Goal: Task Accomplishment & Management: Complete application form

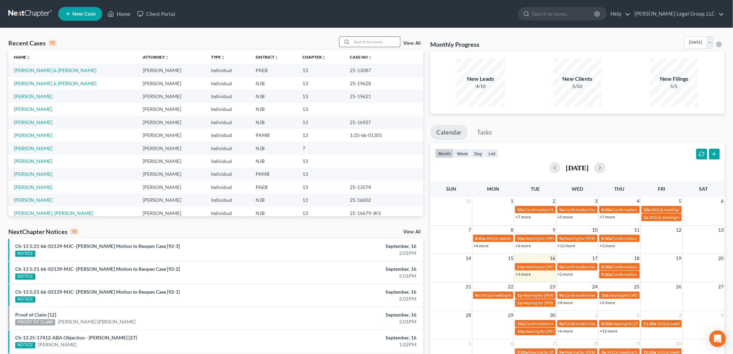
click at [387, 42] on input "search" at bounding box center [376, 42] width 49 height 10
type input "kolu"
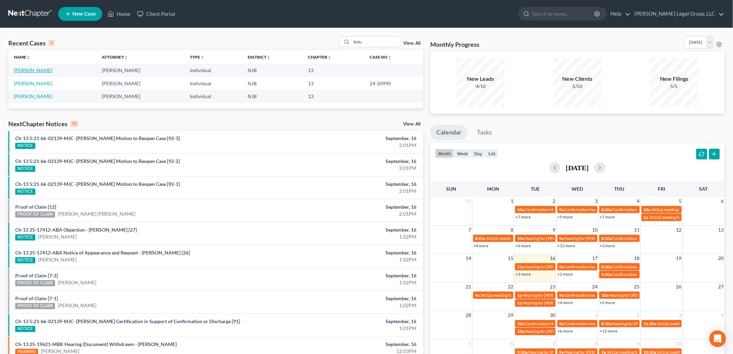
click at [41, 68] on link "[PERSON_NAME]" at bounding box center [33, 70] width 38 height 6
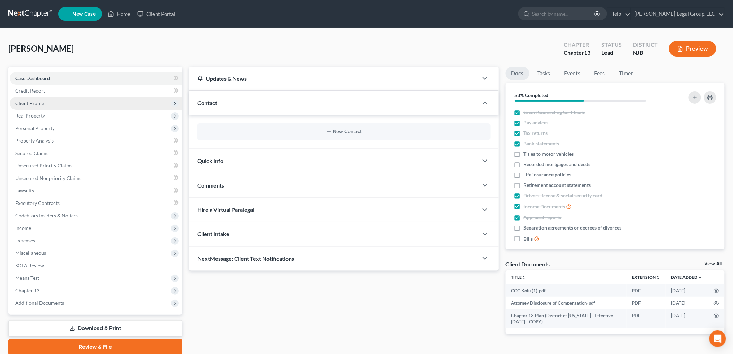
click at [45, 105] on span "Client Profile" at bounding box center [96, 103] width 173 height 12
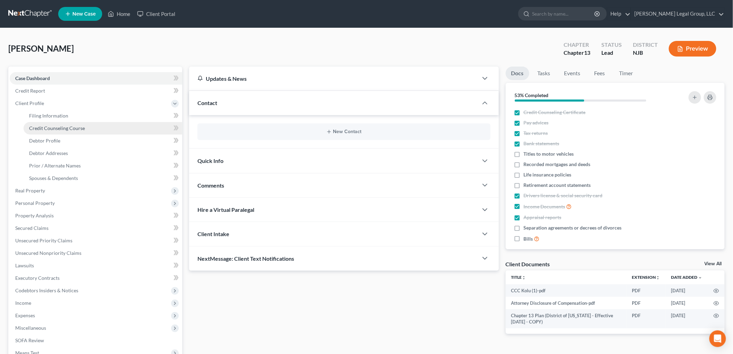
click at [77, 124] on link "Credit Counseling Course" at bounding box center [103, 128] width 159 height 12
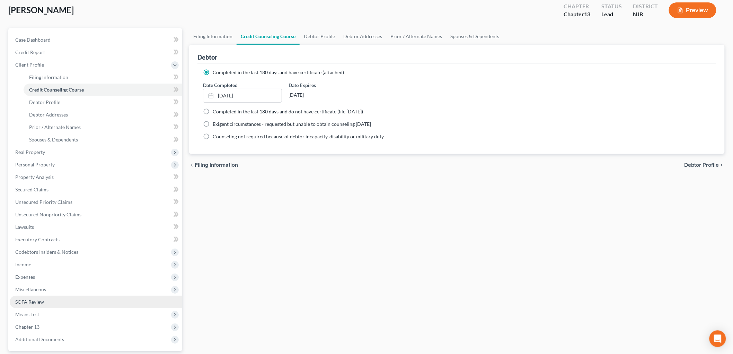
scroll to position [63, 0]
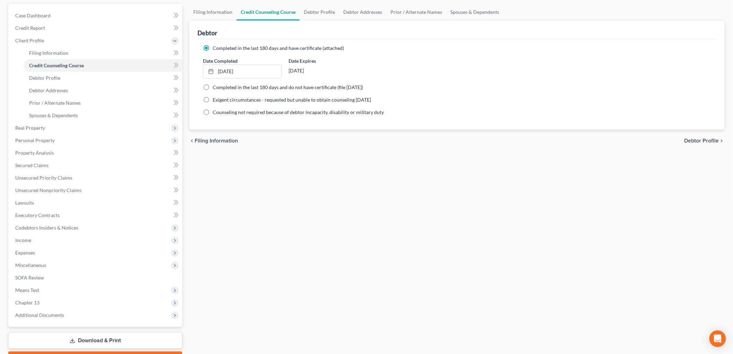
click at [56, 321] on div "Case Dashboard Payments Invoices Payments Payments Credit Report Client Profile…" at bounding box center [95, 165] width 174 height 323
click at [63, 315] on span "Additional Documents" at bounding box center [96, 315] width 173 height 12
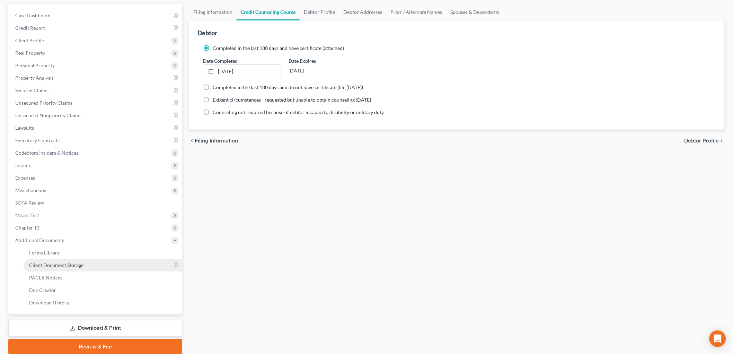
click at [81, 262] on span "Client Document Storage" at bounding box center [56, 265] width 54 height 6
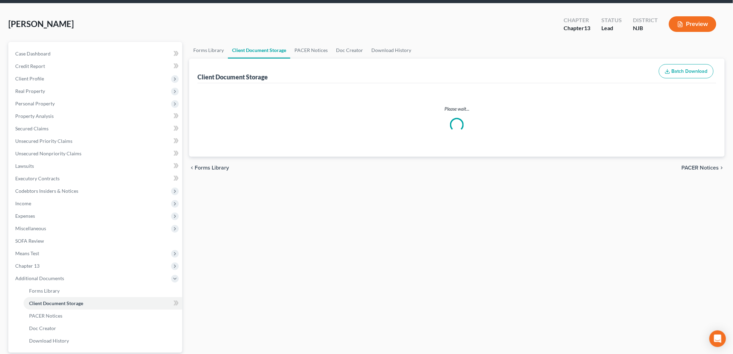
select select "9"
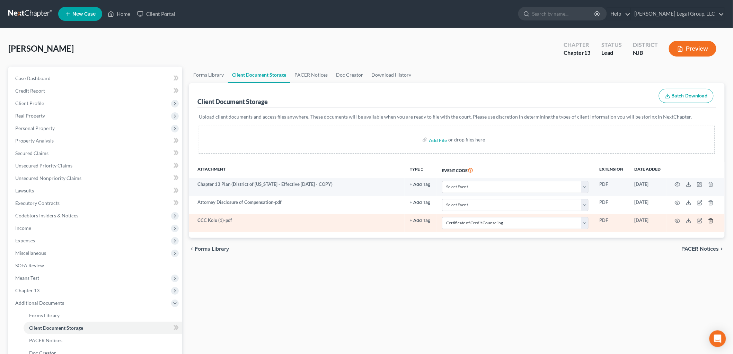
click at [712, 219] on icon "button" at bounding box center [710, 220] width 3 height 5
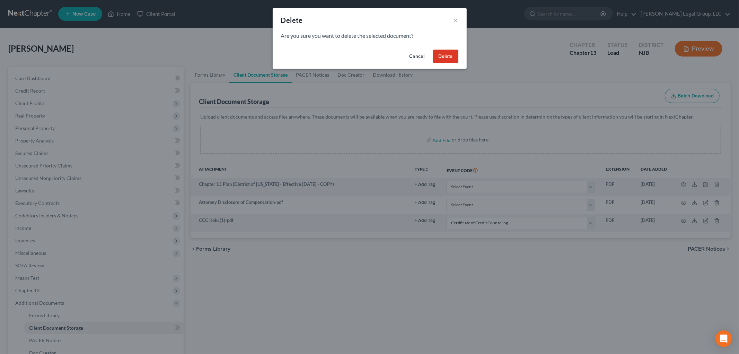
click at [453, 55] on button "Delete" at bounding box center [445, 57] width 25 height 14
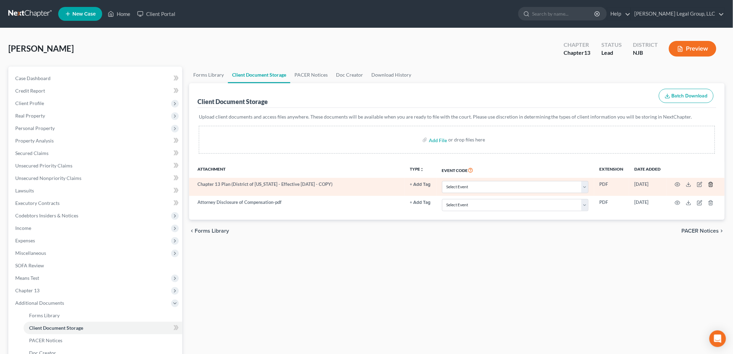
click at [713, 183] on polyline "button" at bounding box center [711, 183] width 4 height 0
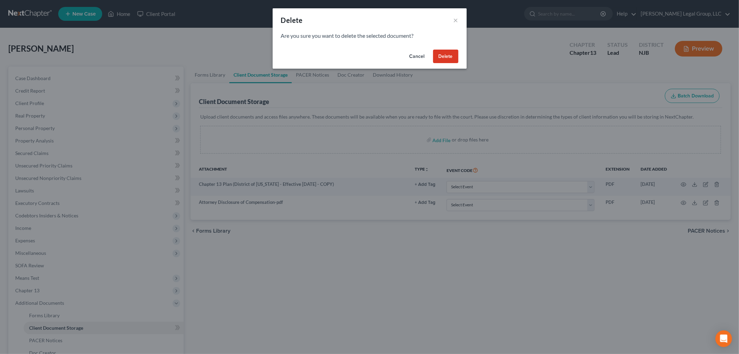
click at [447, 55] on button "Delete" at bounding box center [445, 57] width 25 height 14
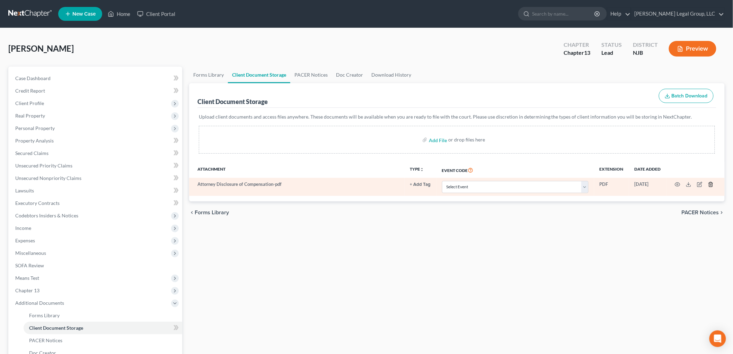
click at [711, 185] on line "button" at bounding box center [711, 184] width 0 height 1
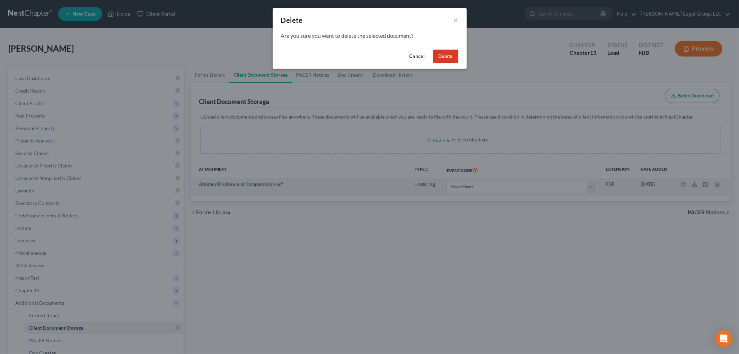
click at [444, 54] on button "Delete" at bounding box center [445, 57] width 25 height 14
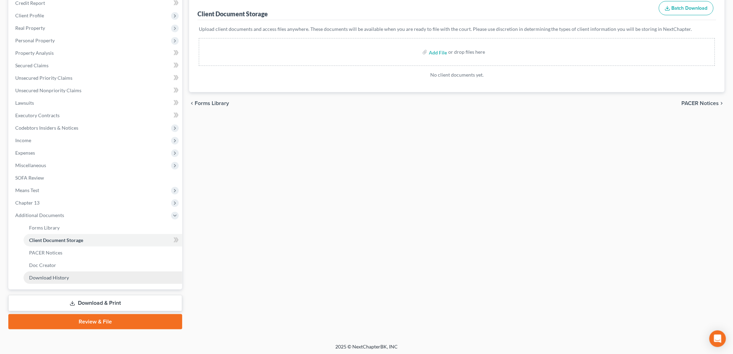
scroll to position [88, 0]
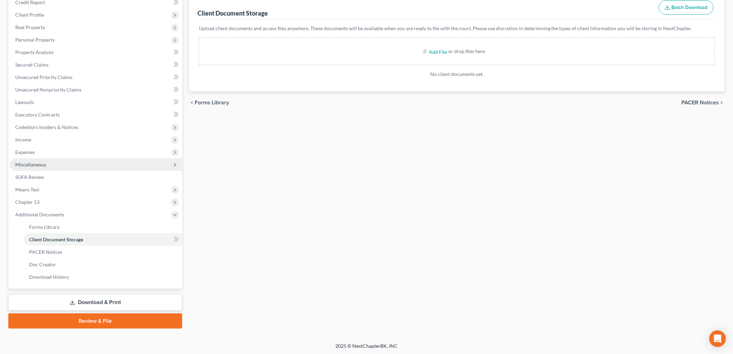
click at [38, 165] on span "Miscellaneous" at bounding box center [30, 165] width 31 height 6
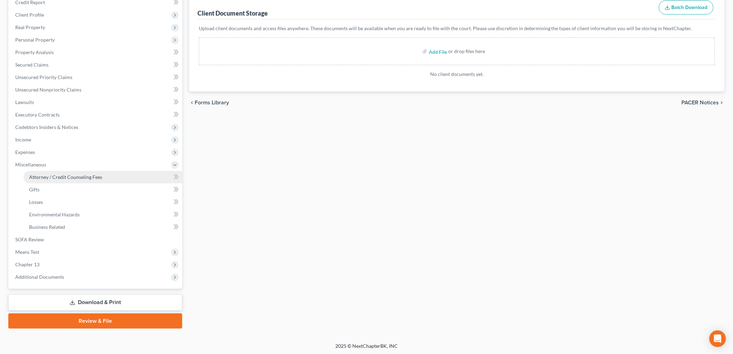
click at [98, 176] on span "Attorney / Credit Counseling Fees" at bounding box center [65, 177] width 73 height 6
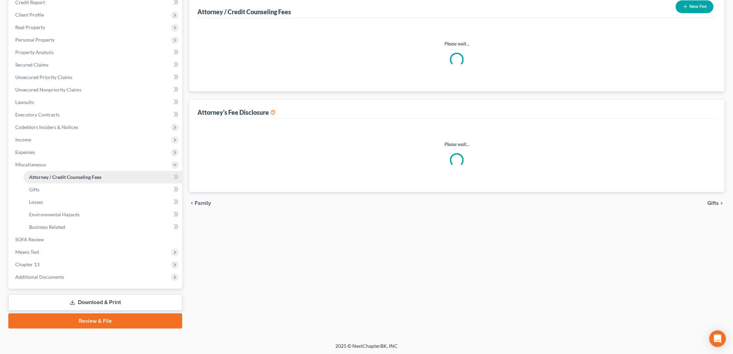
scroll to position [10, 0]
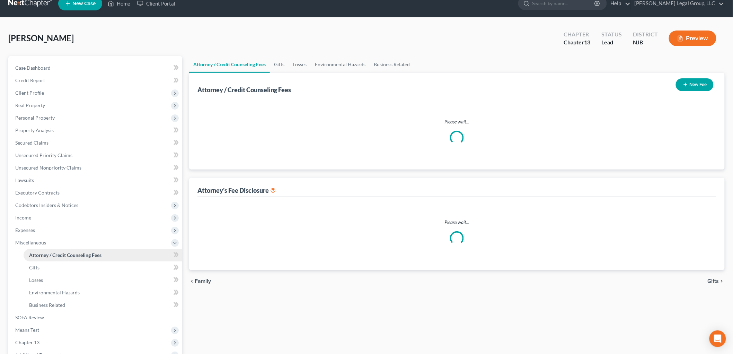
select select "1"
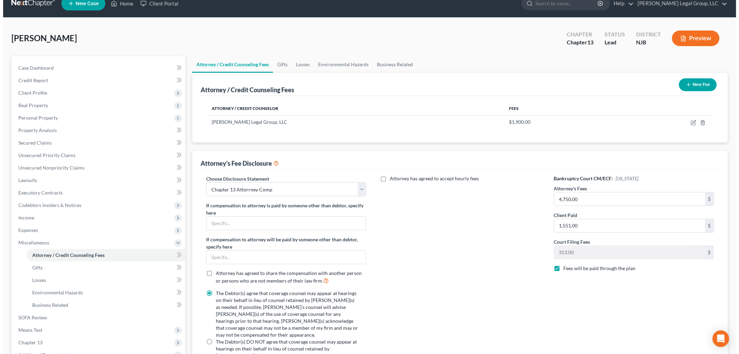
scroll to position [0, 0]
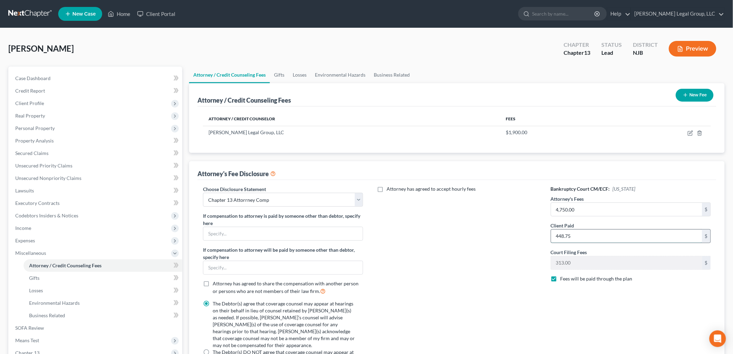
type input "448.75"
click at [692, 130] on icon "button" at bounding box center [691, 133] width 6 height 6
select select "33"
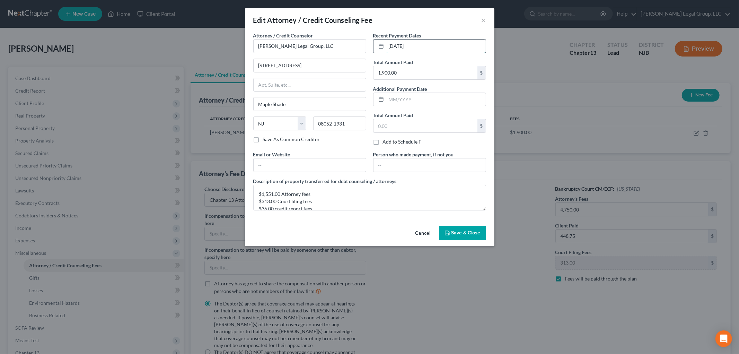
drag, startPoint x: 428, startPoint y: 46, endPoint x: 377, endPoint y: 42, distance: 51.1
click at [377, 42] on div "[DATE]" at bounding box center [429, 46] width 113 height 14
type input "[DATE]"
type input "800"
drag, startPoint x: 279, startPoint y: 193, endPoint x: 262, endPoint y: 194, distance: 17.4
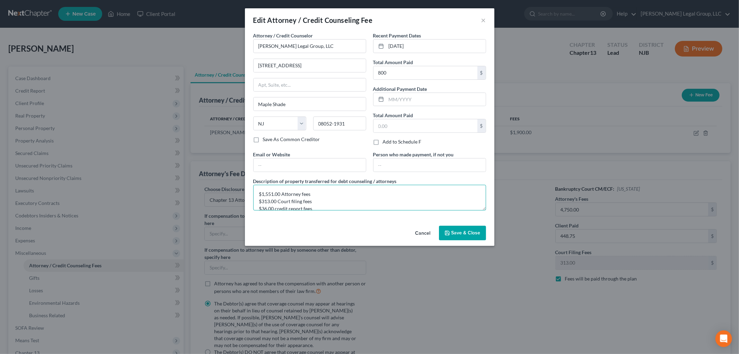
click at [262, 194] on textarea "$1,551.00 Attorney fees $313.00 Court filing fees $36.00 credit report fees" at bounding box center [369, 198] width 233 height 26
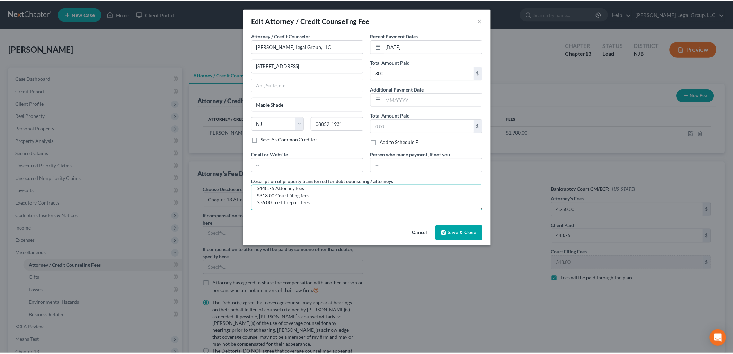
scroll to position [7, 0]
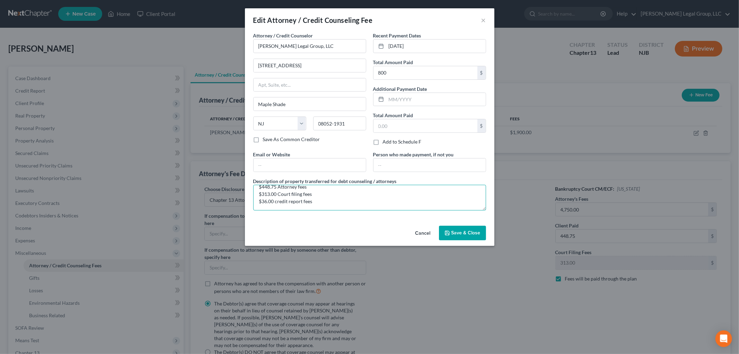
click at [272, 199] on textarea "$448.75 Attorney fees $313.00 Court filing fees $36.00 credit report fees" at bounding box center [369, 198] width 233 height 26
type textarea "$448.75 Attorney fees $313.00 Court filing fees $38.25 credit report fees"
drag, startPoint x: 314, startPoint y: 63, endPoint x: 193, endPoint y: 49, distance: 121.4
click at [193, 50] on div "Edit Attorney / Credit Counseling Fee × Attorney / Credit Counselor * [PERSON_N…" at bounding box center [369, 177] width 739 height 354
type input "[STREET_ADDRESS]"
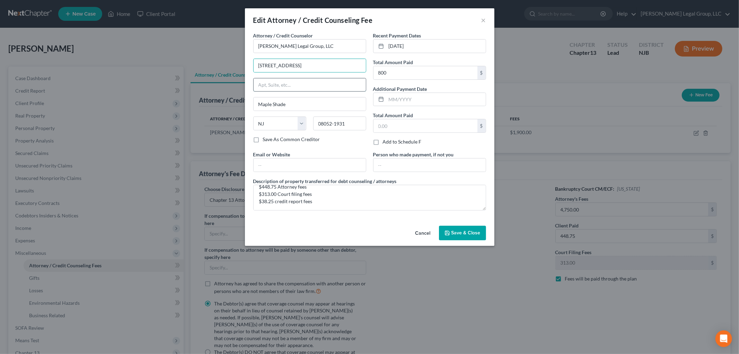
type input "Suite 103"
click at [459, 236] on span "Save & Close" at bounding box center [466, 233] width 29 height 6
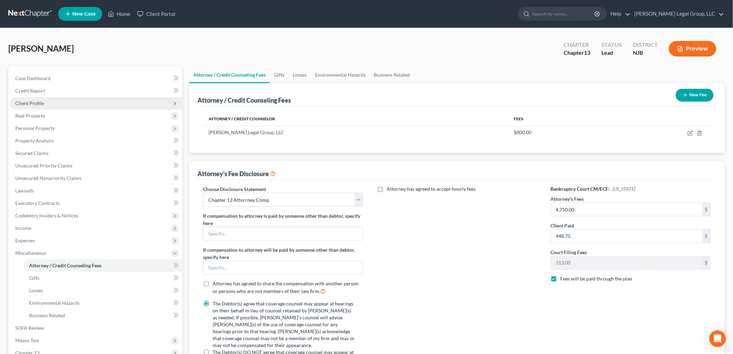
click at [46, 106] on span "Client Profile" at bounding box center [96, 103] width 173 height 12
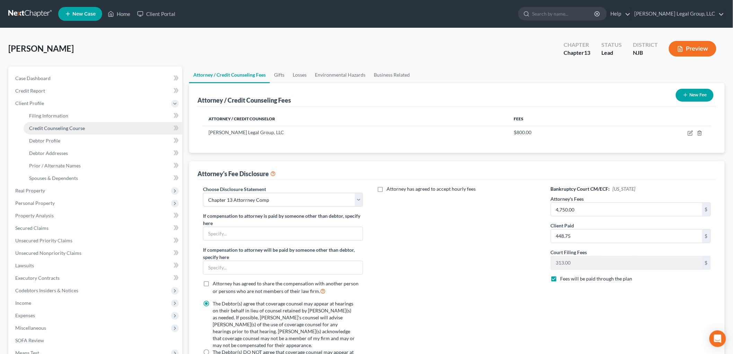
click at [73, 127] on span "Credit Counseling Course" at bounding box center [57, 128] width 56 height 6
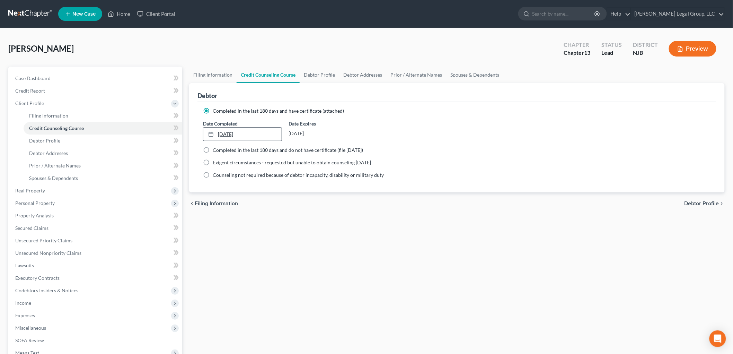
click at [258, 132] on link "[DATE]" at bounding box center [242, 134] width 78 height 13
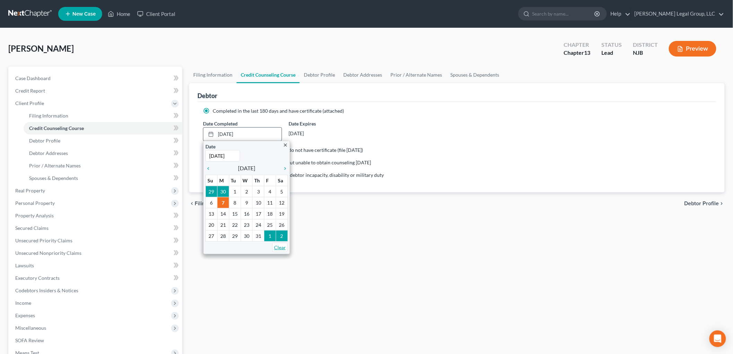
click at [282, 250] on link "Clear" at bounding box center [279, 247] width 15 height 9
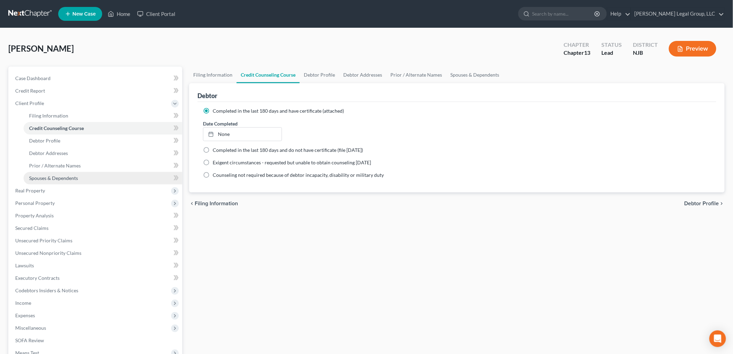
click at [54, 175] on span "Spouses & Dependents" at bounding box center [53, 178] width 49 height 6
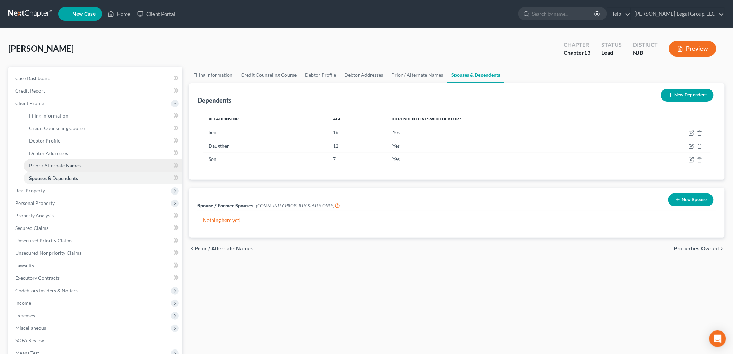
click at [60, 168] on link "Prior / Alternate Names" at bounding box center [103, 165] width 159 height 12
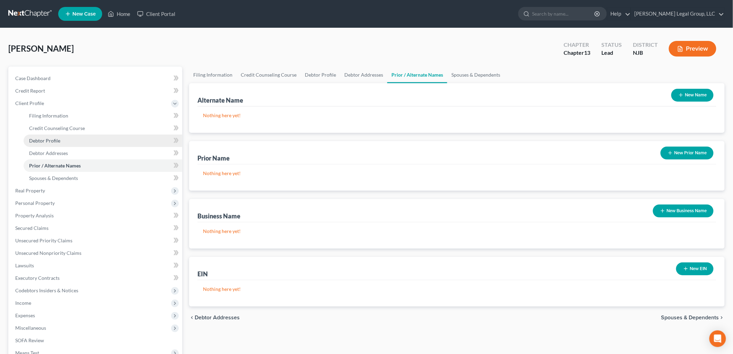
click at [38, 142] on span "Debtor Profile" at bounding box center [44, 141] width 31 height 6
select select "0"
select select "3"
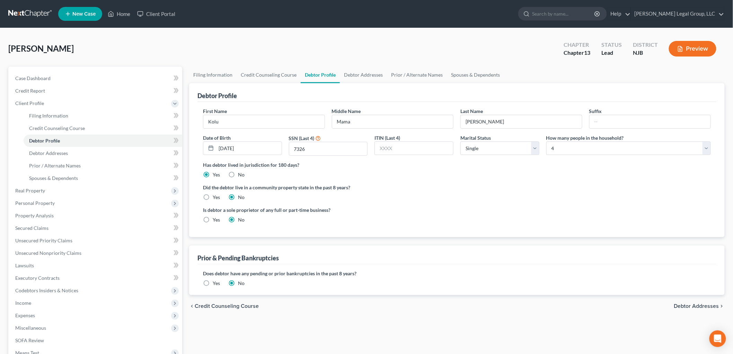
radio input "true"
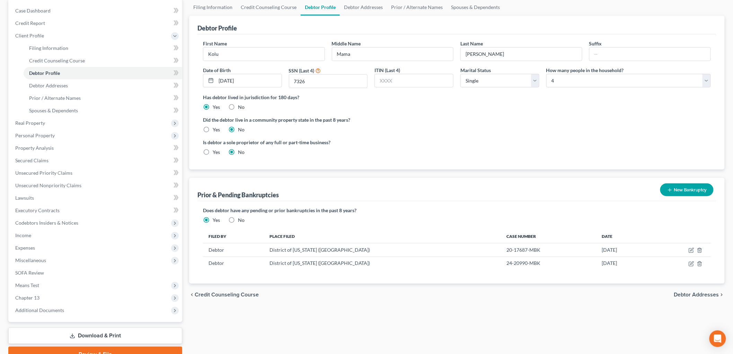
scroll to position [77, 0]
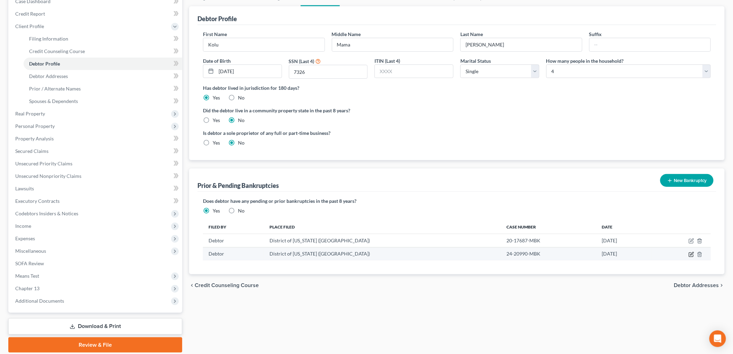
click at [690, 257] on icon "button" at bounding box center [692, 255] width 6 height 6
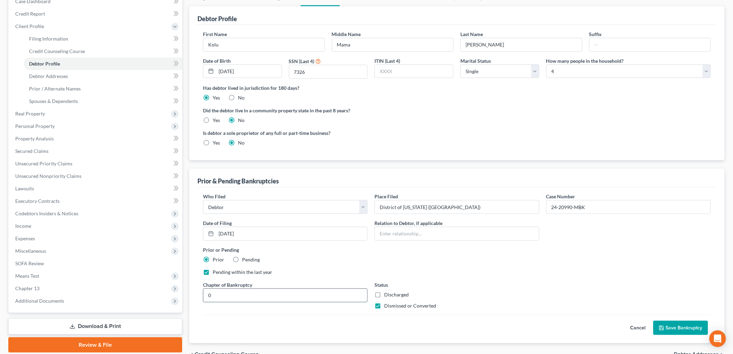
click at [276, 295] on input "0" at bounding box center [285, 295] width 164 height 13
type input "13"
click at [688, 323] on button "Save Bankruptcy" at bounding box center [681, 328] width 55 height 15
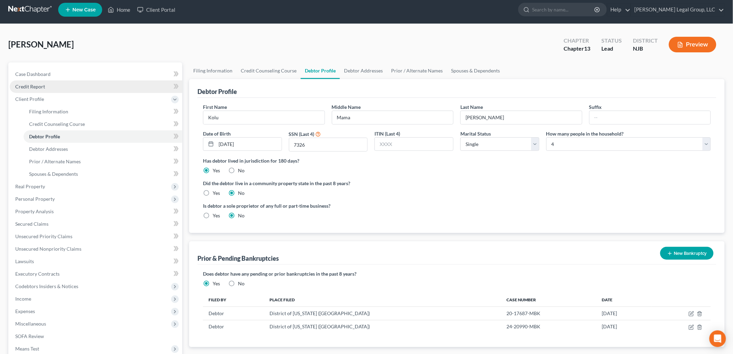
scroll to position [0, 0]
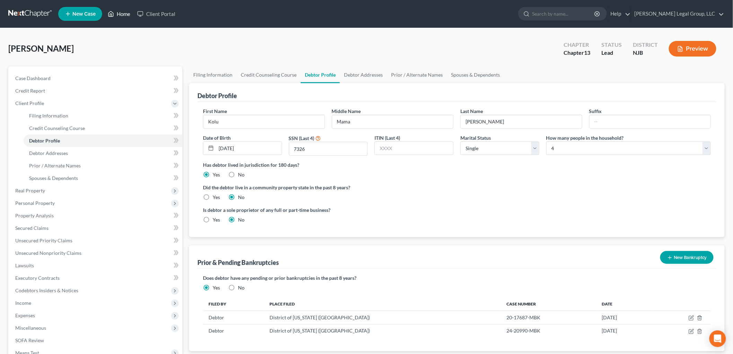
click at [123, 11] on link "Home" at bounding box center [118, 14] width 29 height 12
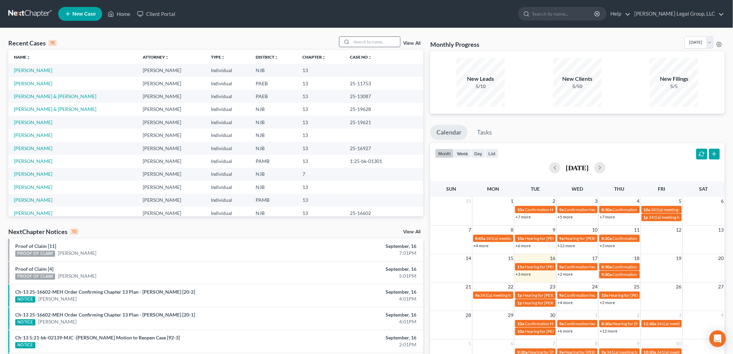
click at [357, 43] on input "search" at bounding box center [376, 42] width 49 height 10
type input "kolu"
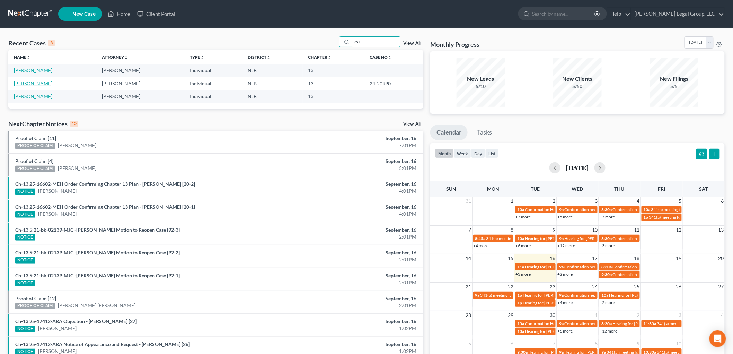
click at [27, 85] on link "[PERSON_NAME]" at bounding box center [33, 83] width 38 height 6
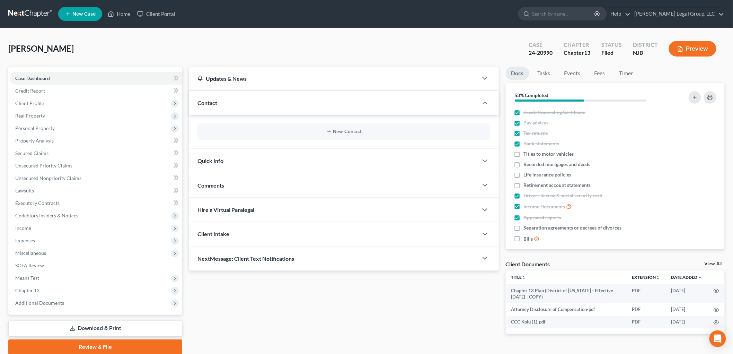
scroll to position [26, 0]
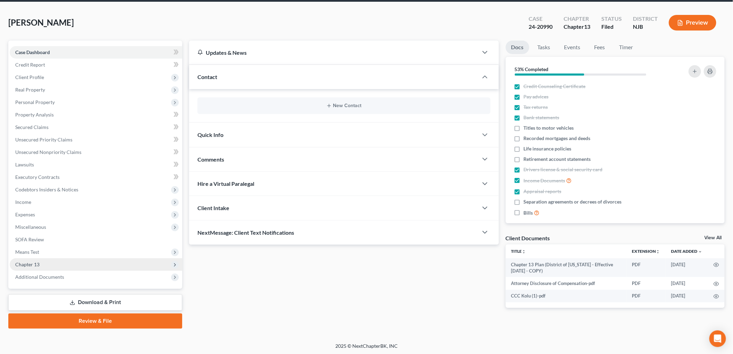
click at [65, 268] on span "Chapter 13" at bounding box center [96, 264] width 173 height 12
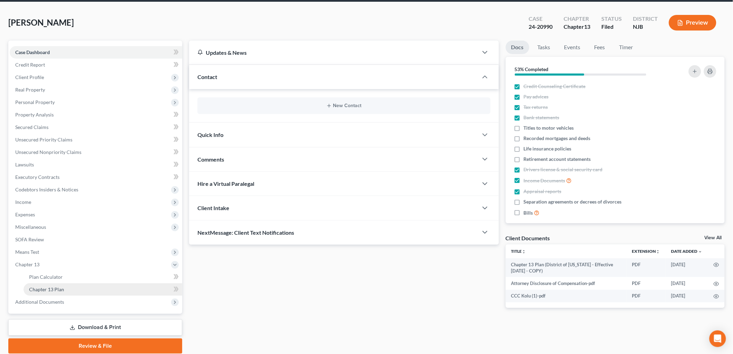
click at [74, 283] on link "Chapter 13 Plan" at bounding box center [103, 289] width 159 height 12
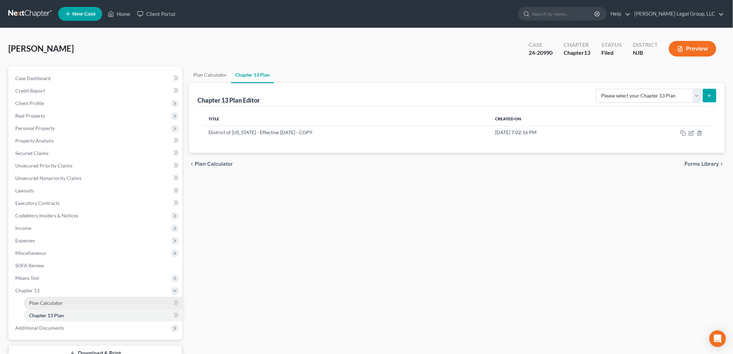
click at [78, 299] on link "Plan Calculator" at bounding box center [103, 303] width 159 height 12
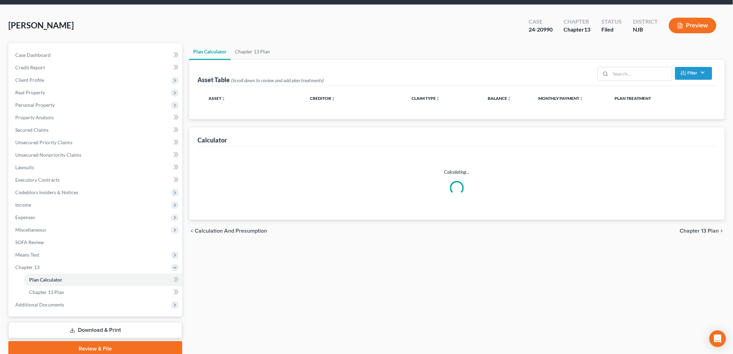
scroll to position [51, 0]
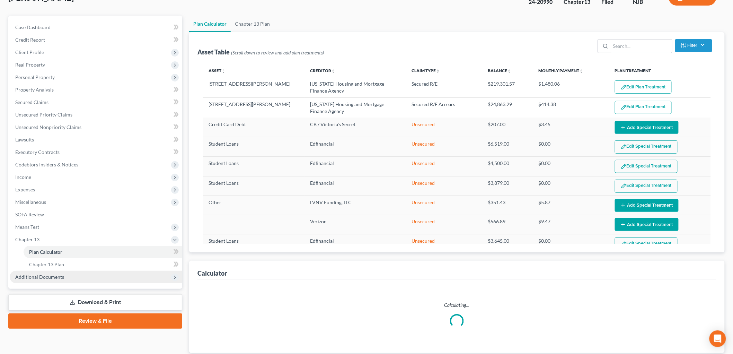
click at [78, 279] on span "Additional Documents" at bounding box center [96, 277] width 173 height 12
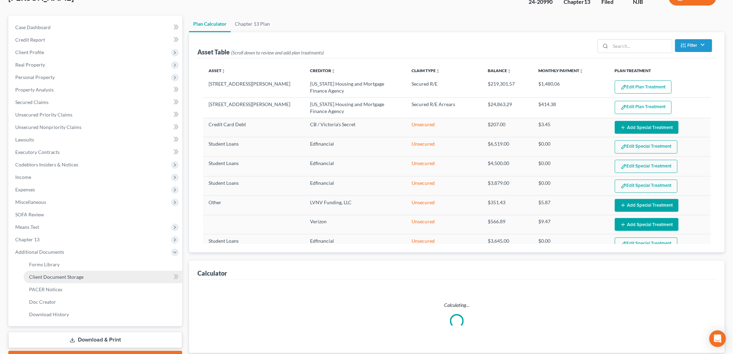
select select "59"
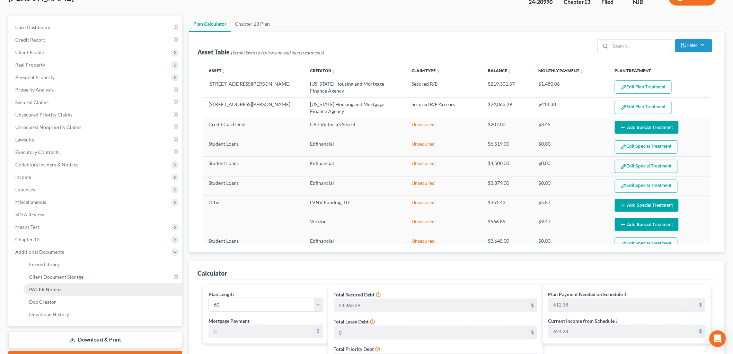
click at [74, 290] on link "PACER Notices" at bounding box center [103, 289] width 159 height 12
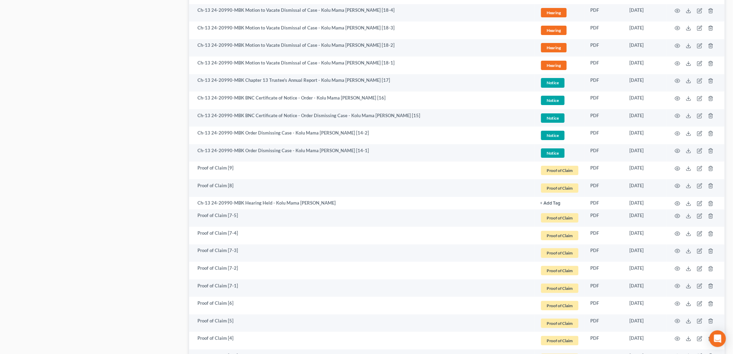
scroll to position [1078, 0]
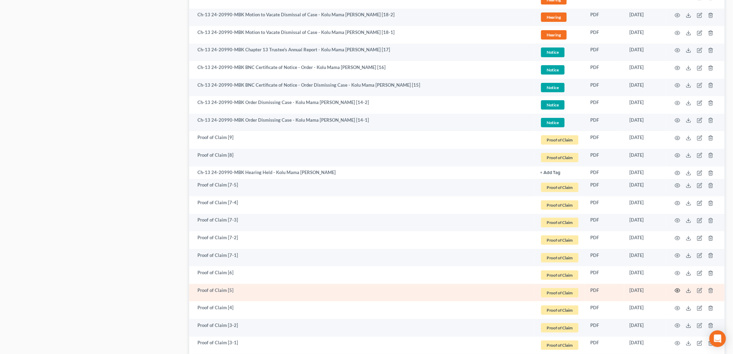
click at [680, 291] on icon "button" at bounding box center [678, 291] width 5 height 4
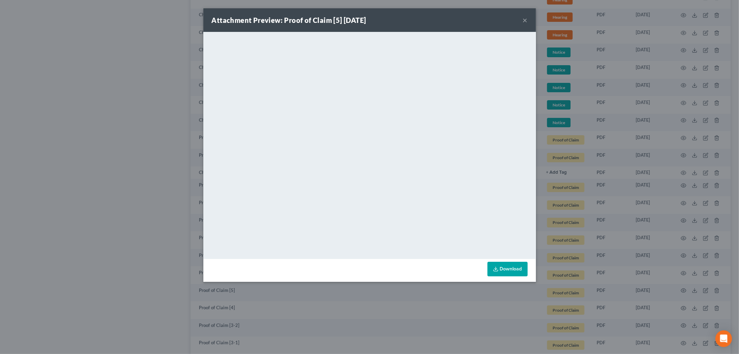
drag, startPoint x: 525, startPoint y: 19, endPoint x: 527, endPoint y: 33, distance: 14.6
click at [525, 19] on button "×" at bounding box center [525, 20] width 5 height 8
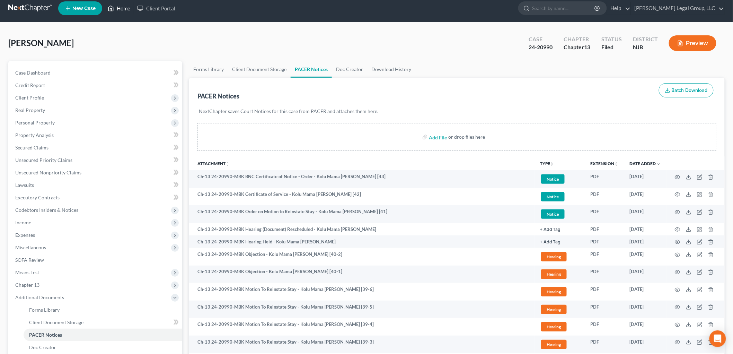
scroll to position [0, 0]
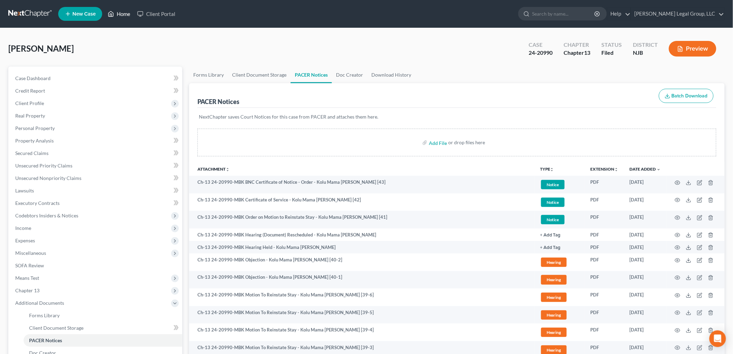
click at [119, 15] on link "Home" at bounding box center [118, 14] width 29 height 12
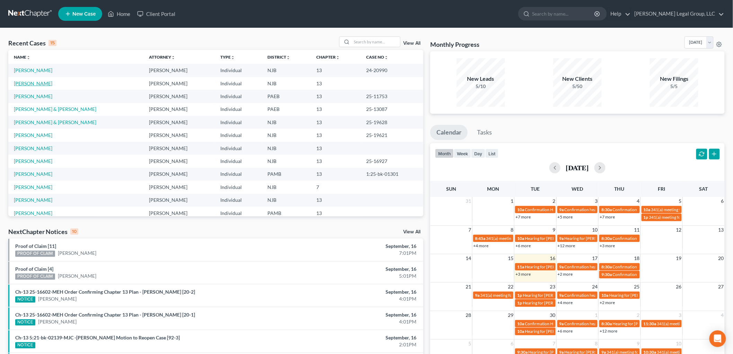
click at [30, 84] on link "[PERSON_NAME]" at bounding box center [33, 83] width 38 height 6
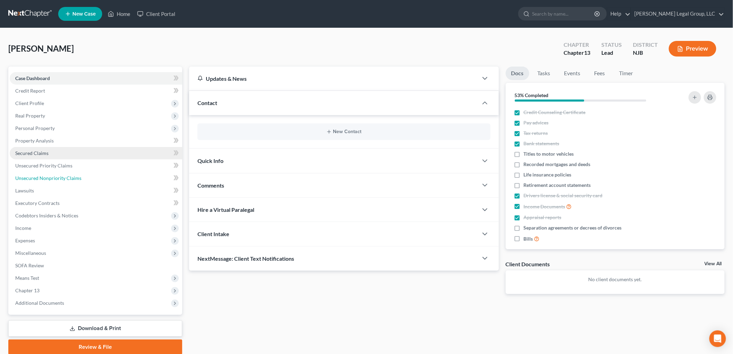
drag, startPoint x: 62, startPoint y: 179, endPoint x: 13, endPoint y: 154, distance: 55.6
click at [62, 179] on span "Unsecured Nonpriority Claims" at bounding box center [48, 178] width 66 height 6
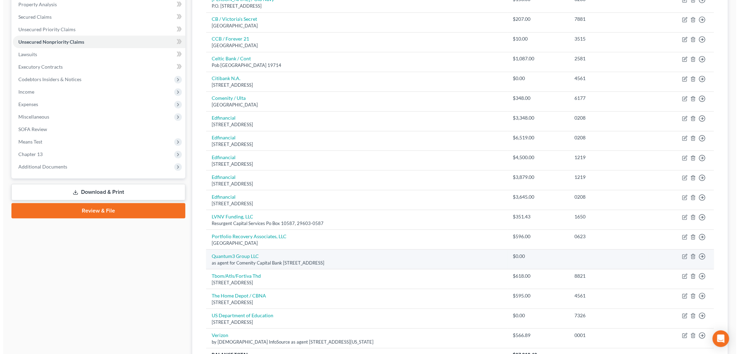
scroll to position [154, 0]
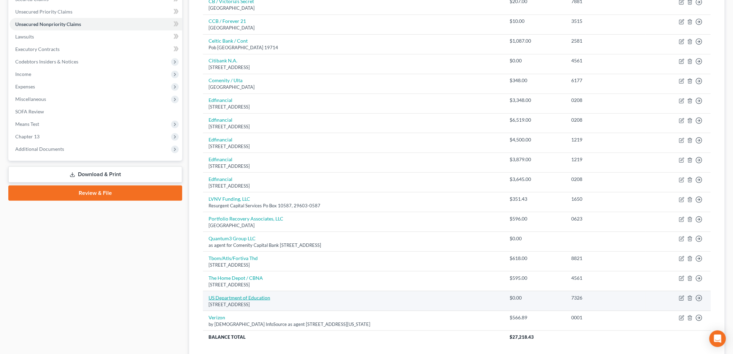
click at [248, 298] on link "US Department of Education" at bounding box center [240, 298] width 62 height 6
select select "44"
select select "0"
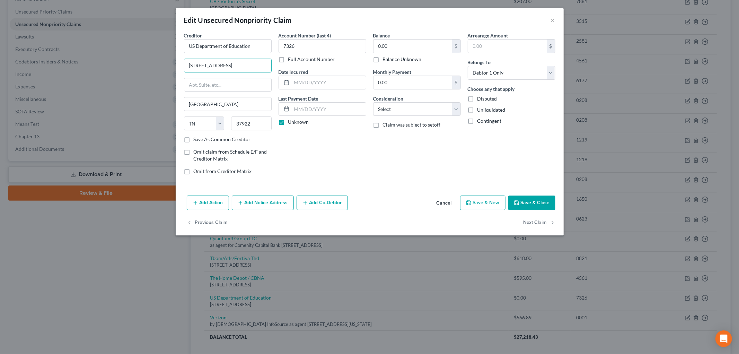
scroll to position [0, 18]
drag, startPoint x: 188, startPoint y: 65, endPoint x: 526, endPoint y: 76, distance: 338.1
click at [525, 76] on div "Creditor * US Department of Education [STREET_ADDRESS] [GEOGRAPHIC_DATA] [US_ST…" at bounding box center [370, 106] width 378 height 148
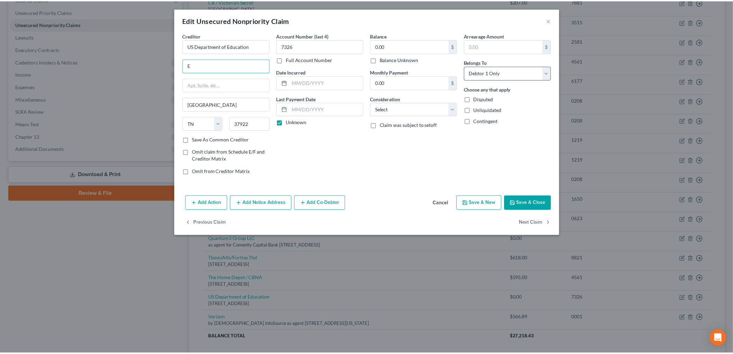
scroll to position [0, 0]
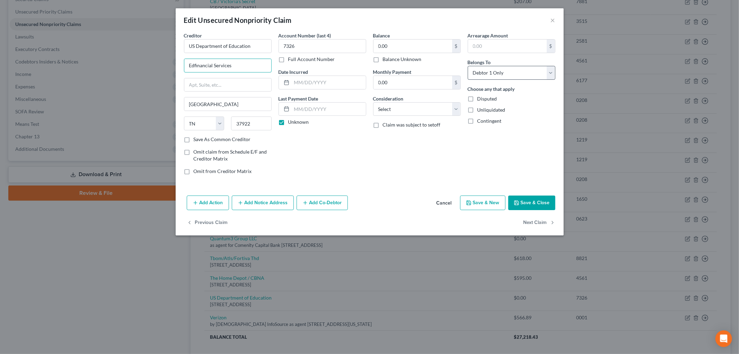
type input "Edfinancial Services"
type input "[STREET_ADDRESS]"
click at [411, 47] on input "0.00" at bounding box center [413, 46] width 79 height 13
type input "23,924.98"
click at [410, 108] on select "Select Cable / Satellite Services Collection Agency Credit Card Debt Debt Couns…" at bounding box center [417, 109] width 88 height 14
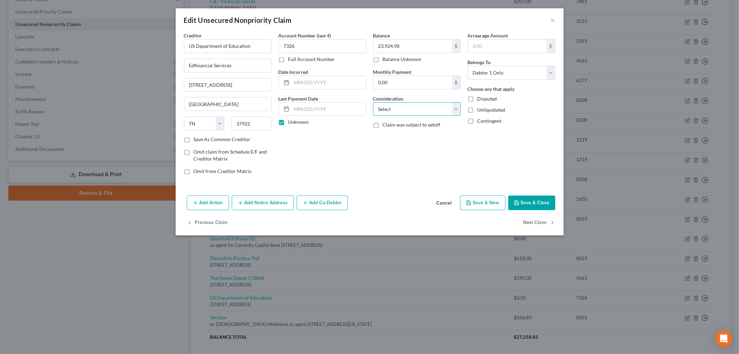
select select "17"
click at [373, 102] on select "Select Cable / Satellite Services Collection Agency Credit Card Debt Debt Couns…" at bounding box center [417, 109] width 88 height 14
click at [540, 203] on button "Save & Close" at bounding box center [531, 202] width 47 height 15
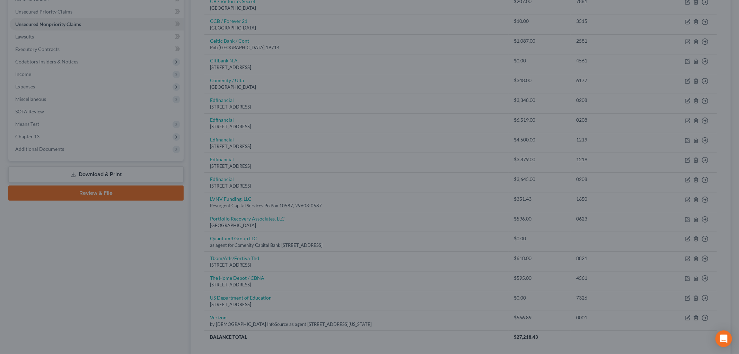
type input "0"
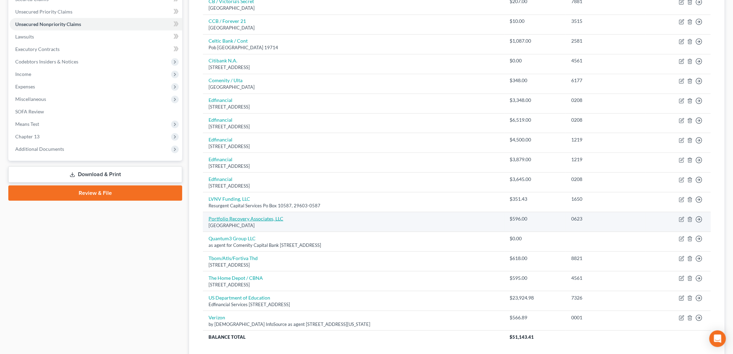
click at [275, 219] on link "Portfolio Recovery Associates, LLC" at bounding box center [246, 219] width 75 height 6
select select "48"
select select "1"
select select "0"
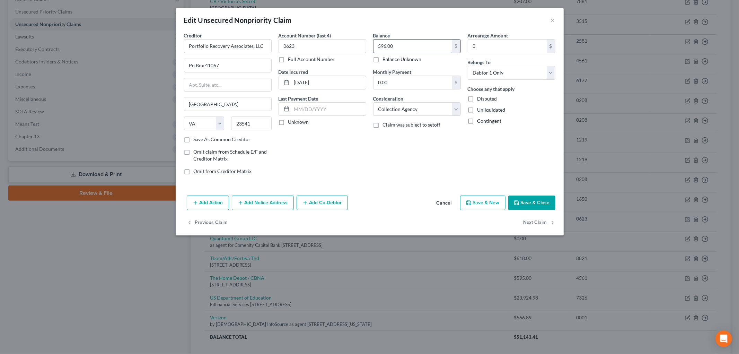
click at [410, 43] on input "596.00" at bounding box center [413, 46] width 79 height 13
type input "489.34"
click at [409, 115] on select "Select Cable / Satellite Services Collection Agency Credit Card Debt Debt Couns…" at bounding box center [417, 109] width 88 height 14
select select "14"
click at [373, 102] on select "Select Cable / Satellite Services Collection Agency Credit Card Debt Debt Couns…" at bounding box center [417, 109] width 88 height 14
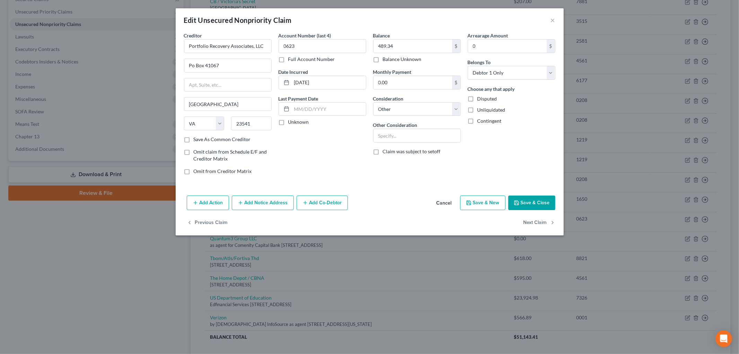
click at [401, 144] on div "Balance 489.34 $ Balance Unknown Balance Undetermined 489.34 $ Balance Unknown …" at bounding box center [417, 106] width 95 height 148
click at [403, 134] on input "text" at bounding box center [417, 135] width 87 height 13
type input "collection for Capital One Bank"
click at [532, 199] on button "Save & Close" at bounding box center [531, 202] width 47 height 15
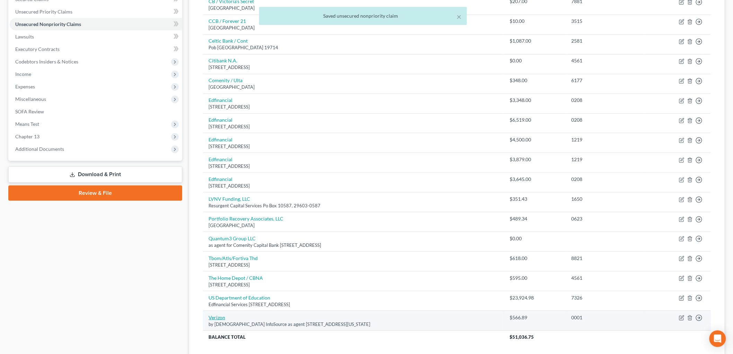
click at [219, 317] on link "Verizon" at bounding box center [217, 317] width 17 height 6
select select "37"
select select "0"
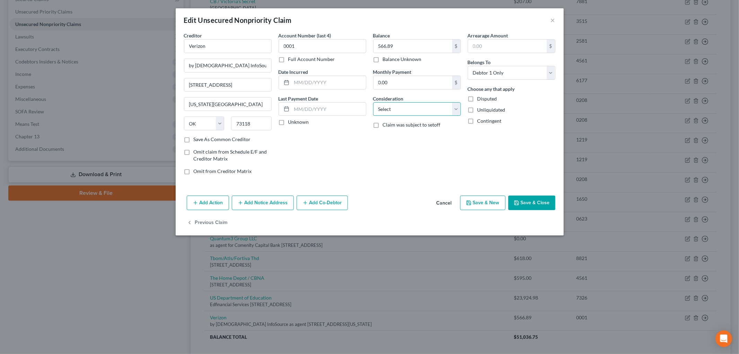
click at [419, 112] on select "Select Cable / Satellite Services Collection Agency Credit Card Debt Debt Couns…" at bounding box center [417, 109] width 88 height 14
select select "20"
click at [373, 102] on select "Select Cable / Satellite Services Collection Agency Credit Card Debt Debt Couns…" at bounding box center [417, 109] width 88 height 14
click at [529, 206] on button "Save & Close" at bounding box center [531, 202] width 47 height 15
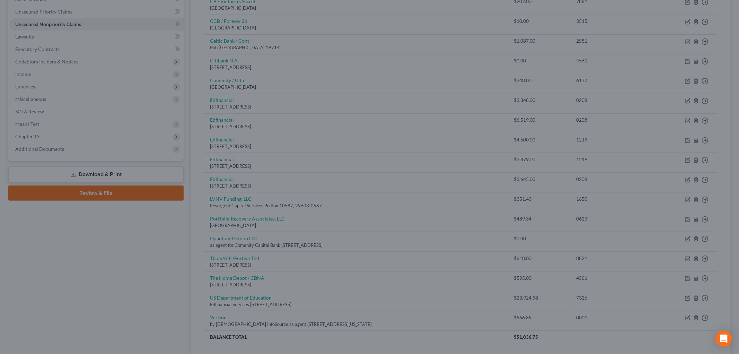
type input "0"
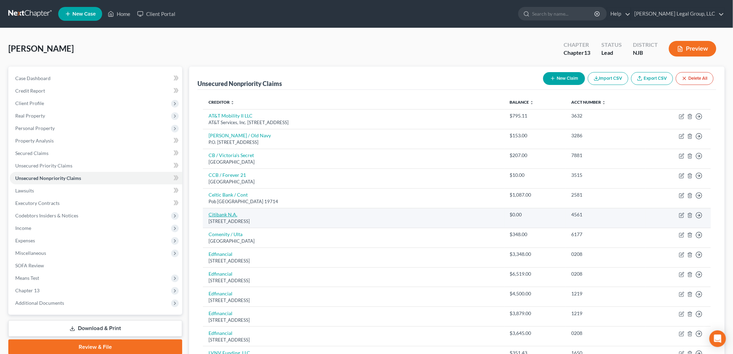
click at [222, 212] on link "Citibank N.A." at bounding box center [223, 214] width 29 height 6
select select "43"
select select "0"
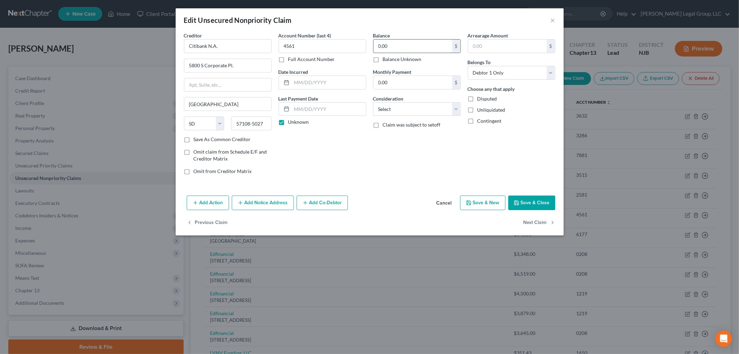
click at [404, 45] on input "0.00" at bounding box center [413, 46] width 79 height 13
type input "595.61"
click at [399, 112] on select "Select Cable / Satellite Services Collection Agency Credit Card Debt Debt Couns…" at bounding box center [417, 109] width 88 height 14
select select "2"
click at [373, 102] on select "Select Cable / Satellite Services Collection Agency Credit Card Debt Debt Couns…" at bounding box center [417, 109] width 88 height 14
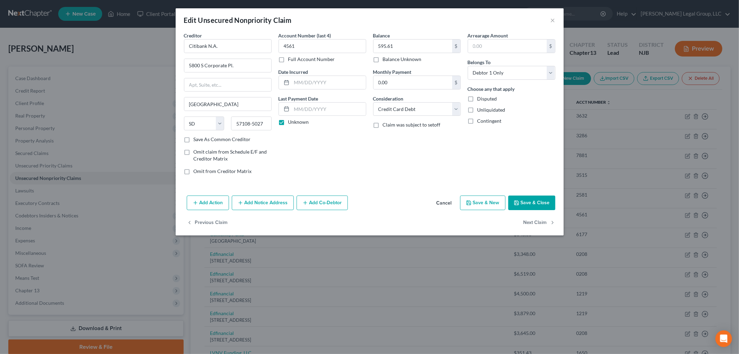
click at [523, 205] on button "Save & Close" at bounding box center [531, 202] width 47 height 15
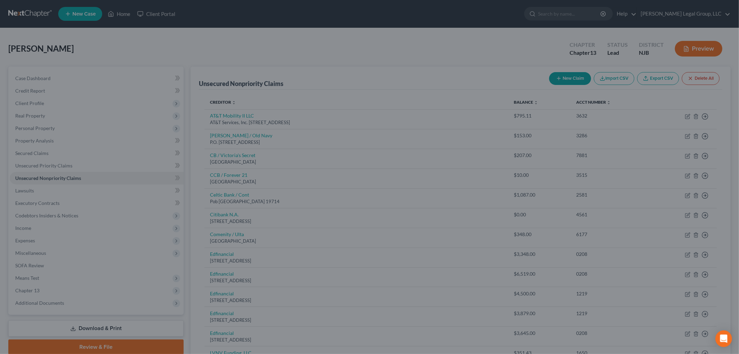
type input "0"
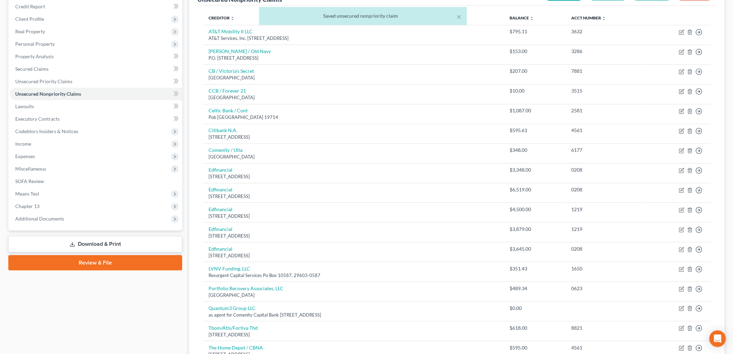
scroll to position [206, 0]
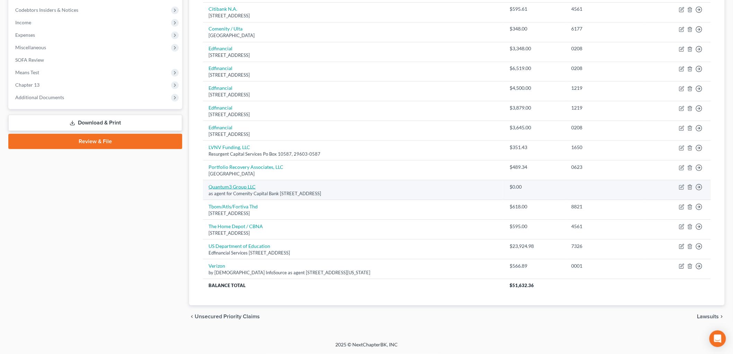
click at [219, 185] on link "Quantum3 Group LLC" at bounding box center [232, 187] width 47 height 6
select select "50"
select select "0"
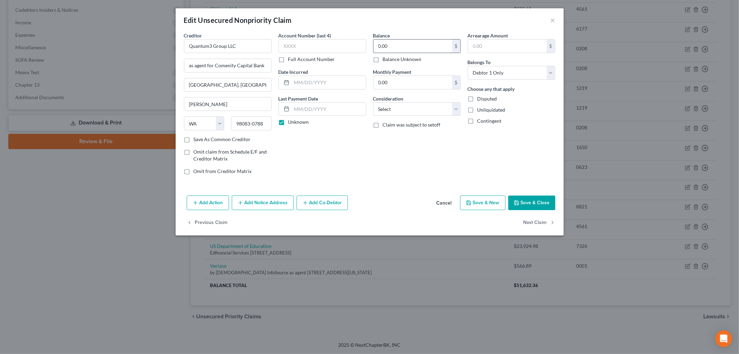
click at [413, 51] on input "0.00" at bounding box center [413, 46] width 79 height 13
type input "348.47"
click at [326, 51] on input "text" at bounding box center [323, 46] width 88 height 14
type input "6177"
drag, startPoint x: 259, startPoint y: 85, endPoint x: 215, endPoint y: 85, distance: 43.7
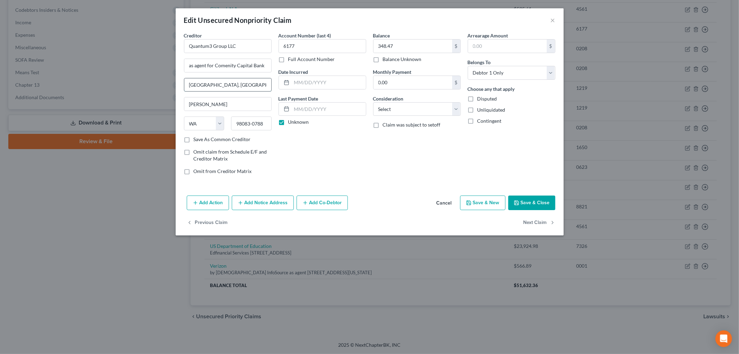
click at [215, 85] on input "[GEOGRAPHIC_DATA], [GEOGRAPHIC_DATA]" at bounding box center [227, 84] width 87 height 13
type input "PO Box 788"
drag, startPoint x: 415, startPoint y: 110, endPoint x: 414, endPoint y: 115, distance: 5.6
click at [415, 110] on select "Select Cable / Satellite Services Collection Agency Credit Card Debt Debt Couns…" at bounding box center [417, 109] width 88 height 14
select select "14"
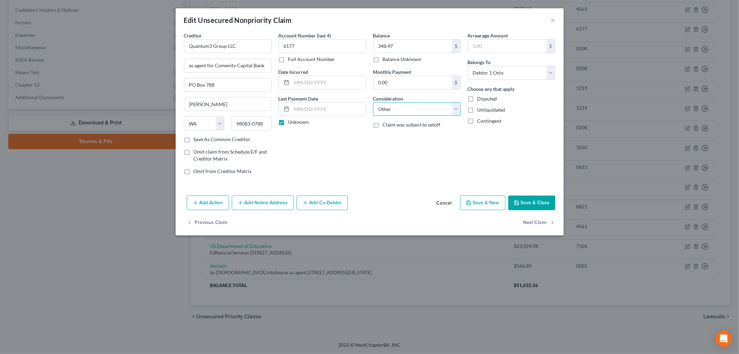
click at [373, 102] on select "Select Cable / Satellite Services Collection Agency Credit Card Debt Debt Couns…" at bounding box center [417, 109] width 88 height 14
click at [417, 134] on input "text" at bounding box center [417, 135] width 87 height 13
type input "collection for Comenity Bank"
click at [542, 207] on button "Save & Close" at bounding box center [531, 202] width 47 height 15
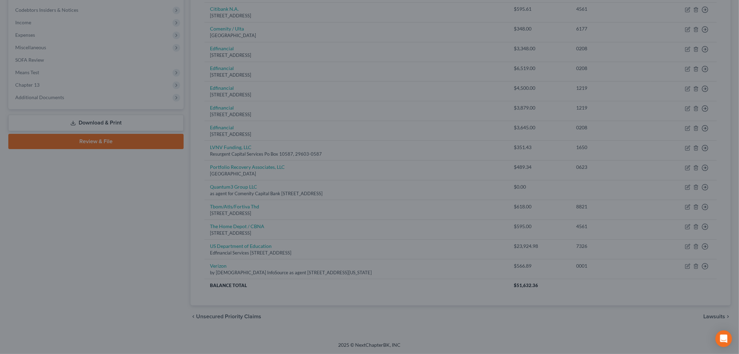
type input "0"
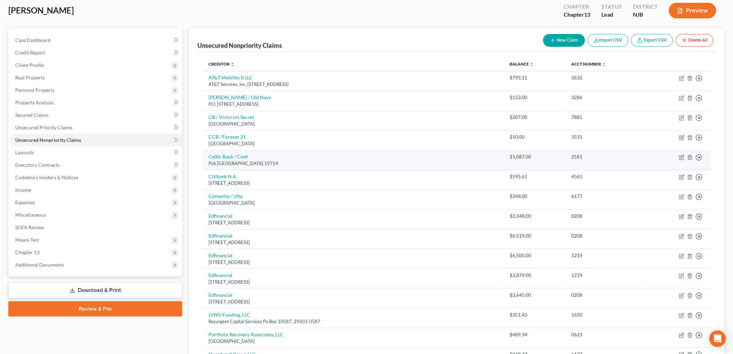
scroll to position [38, 0]
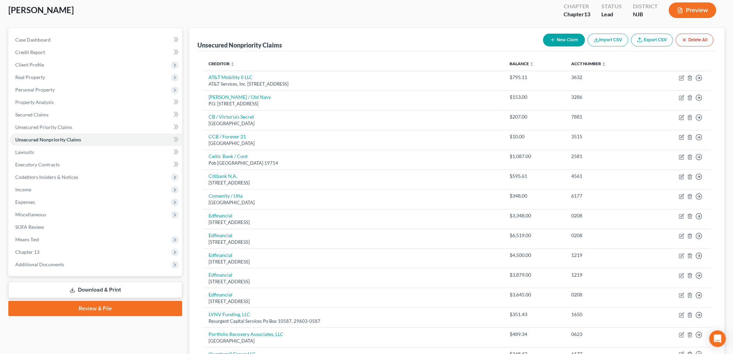
click at [556, 43] on button "New Claim" at bounding box center [564, 40] width 42 height 13
select select "0"
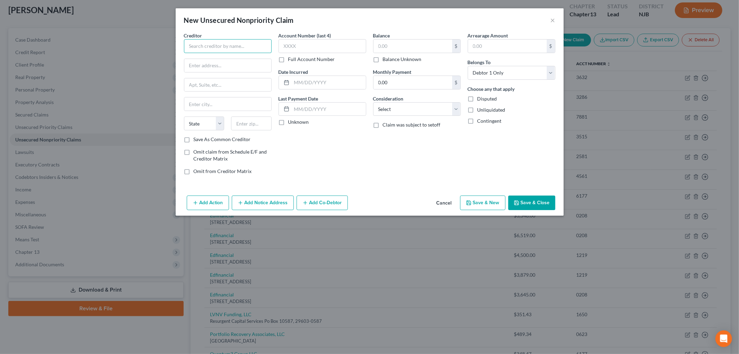
click at [245, 50] on input "text" at bounding box center [228, 46] width 88 height 14
type input "Quantum3 Group LLC"
type input "as agent for Comentiy Bank"
type input "Po Box 788"
type input "98083"
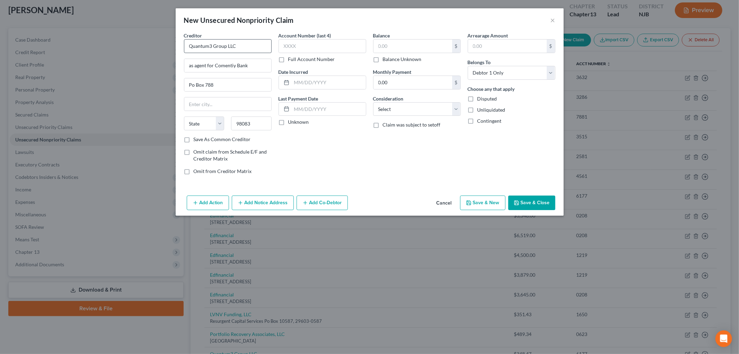
type input "[PERSON_NAME]"
select select "50"
click at [264, 127] on input "98083" at bounding box center [251, 123] width 41 height 14
type input "98083-0788"
click at [300, 40] on input "text" at bounding box center [323, 46] width 88 height 14
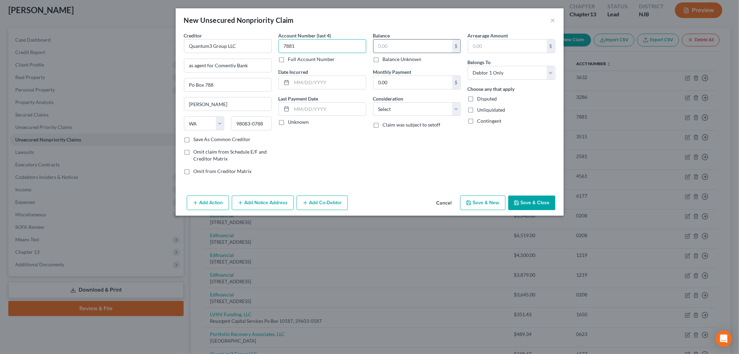
type input "7881"
click at [398, 44] on input "text" at bounding box center [413, 46] width 79 height 13
type input "175.13"
click at [433, 113] on select "Select Cable / Satellite Services Collection Agency Credit Card Debt Debt Couns…" at bounding box center [417, 109] width 88 height 14
select select "14"
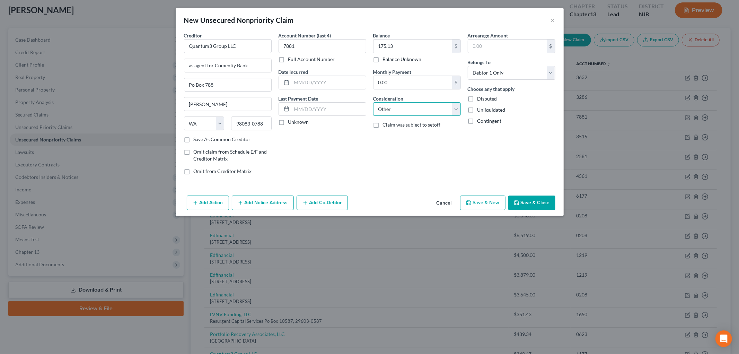
click at [373, 102] on select "Select Cable / Satellite Services Collection Agency Credit Card Debt Debt Couns…" at bounding box center [417, 109] width 88 height 14
drag, startPoint x: 401, startPoint y: 134, endPoint x: 387, endPoint y: 132, distance: 14.4
click at [401, 134] on input "text" at bounding box center [417, 135] width 87 height 13
type input "Collection for Comenity Bank"
click at [530, 207] on button "Save & Close" at bounding box center [531, 202] width 47 height 15
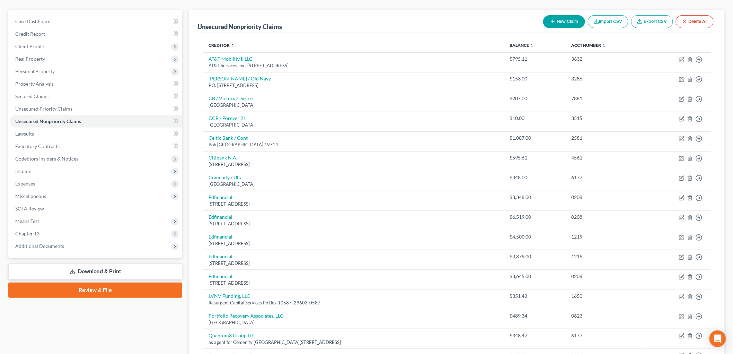
scroll to position [0, 0]
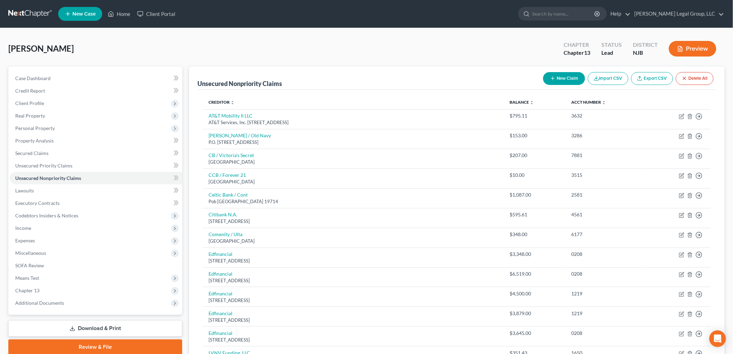
click at [566, 75] on button "New Claim" at bounding box center [564, 78] width 42 height 13
select select "0"
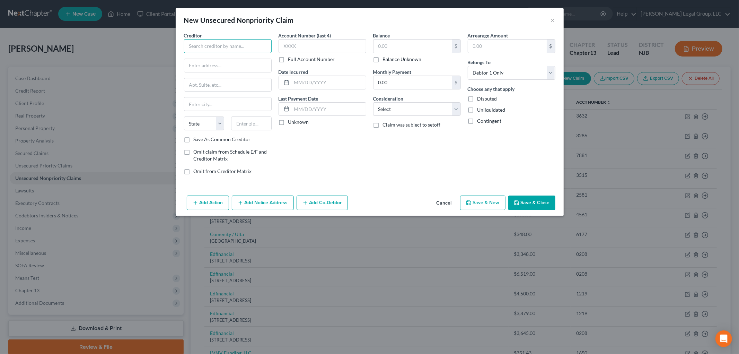
click at [241, 45] on input "text" at bounding box center [228, 46] width 88 height 14
type input "0"
type input "Portfolio Recovery Assocaites, LLC"
type input "Po Box 41067"
type input "23541"
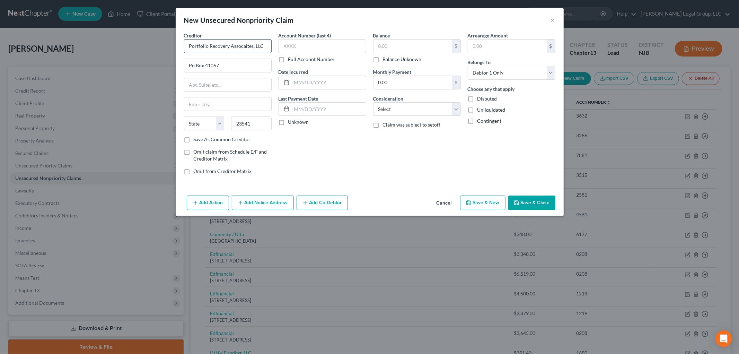
type input "[GEOGRAPHIC_DATA]"
select select "48"
click at [310, 47] on input "text" at bounding box center [323, 46] width 88 height 14
type input "8821"
click at [410, 43] on input "text" at bounding box center [413, 46] width 79 height 13
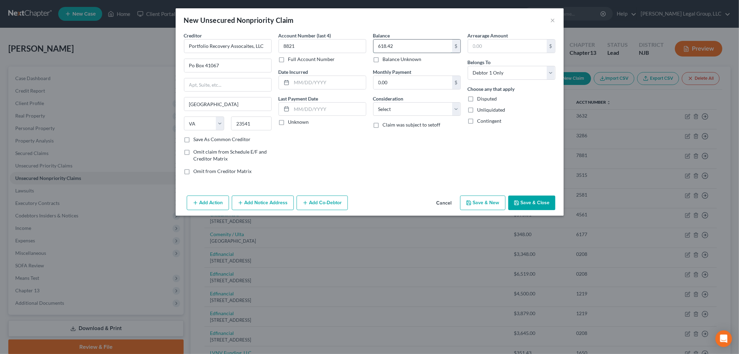
type input "618.42"
click at [411, 111] on select "Select Cable / Satellite Services Collection Agency Credit Card Debt Debt Couns…" at bounding box center [417, 109] width 88 height 14
select select "14"
click at [373, 102] on select "Select Cable / Satellite Services Collection Agency Credit Card Debt Debt Couns…" at bounding box center [417, 109] width 88 height 14
click at [415, 137] on input "text" at bounding box center [417, 135] width 87 height 13
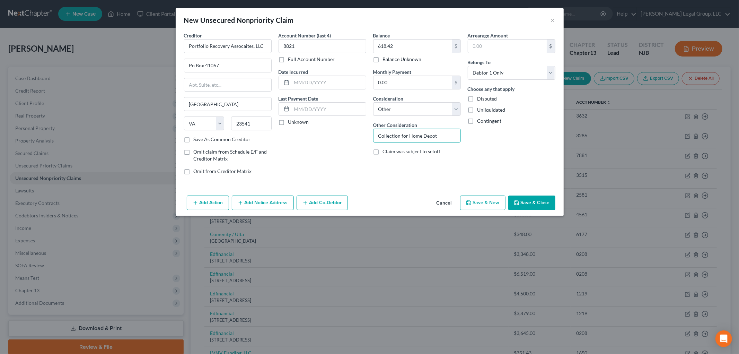
type input "Collection for Home Depot"
click at [538, 202] on button "Save & Close" at bounding box center [531, 202] width 47 height 15
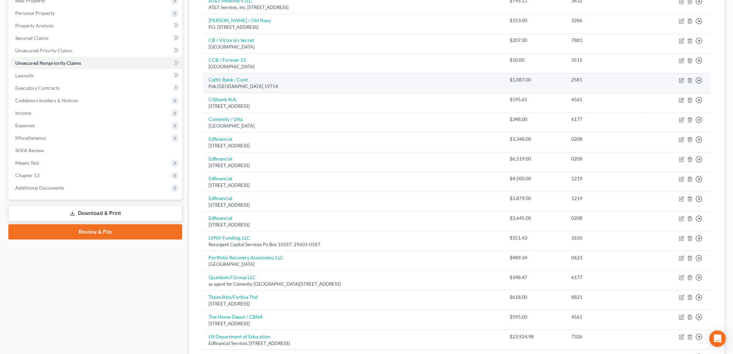
scroll to position [115, 0]
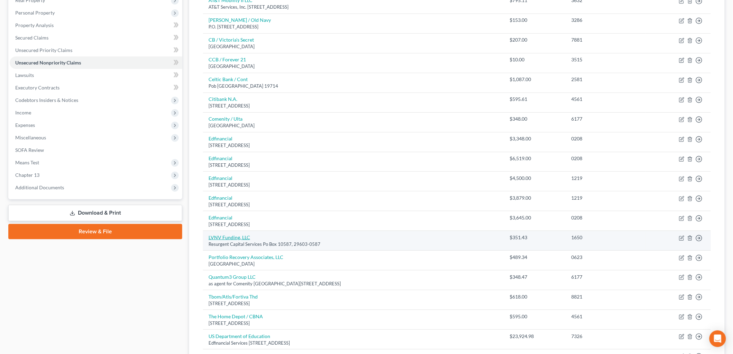
click at [236, 236] on link "LVNV Funding, LLC" at bounding box center [230, 237] width 42 height 6
select select "14"
select select "0"
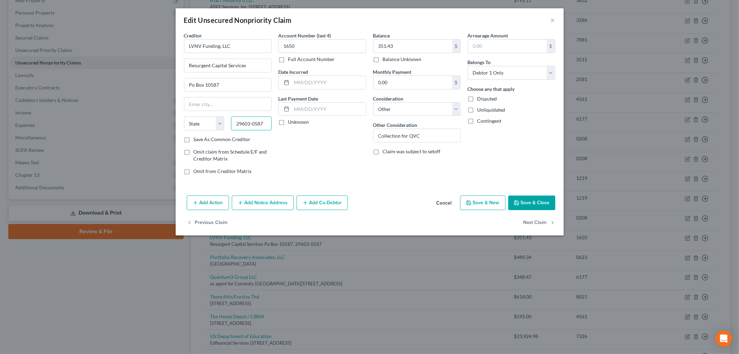
drag, startPoint x: 234, startPoint y: 121, endPoint x: 579, endPoint y: 122, distance: 344.9
click at [563, 124] on div "Creditor * LVNV Funding, LLC Resurgent Capital Services [GEOGRAPHIC_DATA][US_ST…" at bounding box center [370, 112] width 388 height 161
type input "29603"
type input "[GEOGRAPHIC_DATA]"
select select "42"
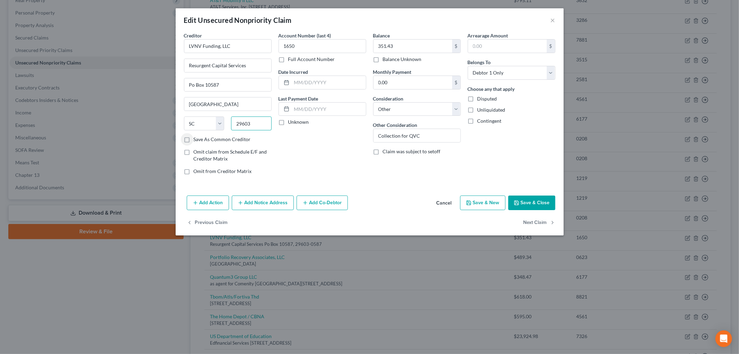
click at [265, 123] on input "29603" at bounding box center [251, 123] width 41 height 14
type input "29603-0587"
click at [544, 203] on button "Save & Close" at bounding box center [531, 202] width 47 height 15
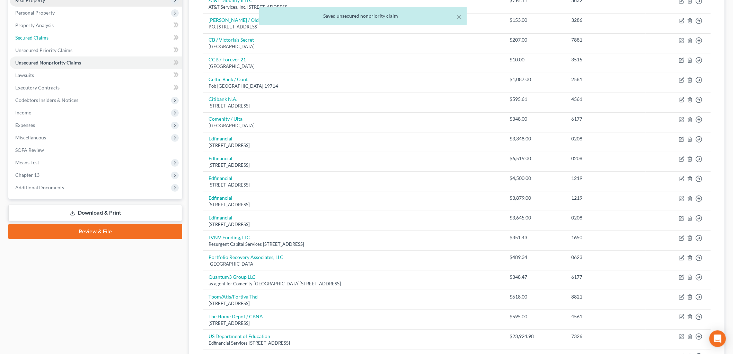
drag, startPoint x: 32, startPoint y: 37, endPoint x: 43, endPoint y: 84, distance: 47.4
click at [32, 37] on span "Secured Claims" at bounding box center [31, 38] width 33 height 6
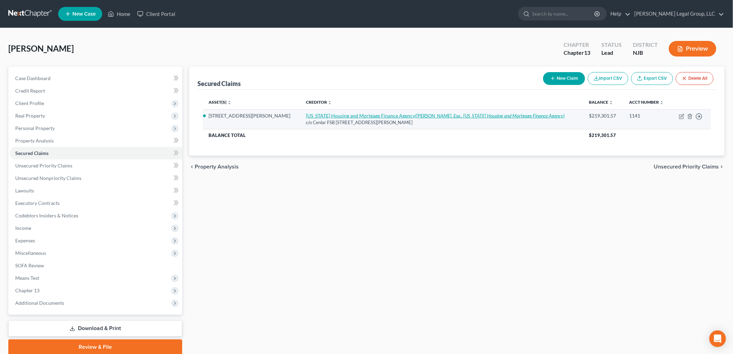
click at [331, 117] on link "[US_STATE] Housing and Mortgage Finance Agency ([PERSON_NAME], Esq., [US_STATE]…" at bounding box center [435, 116] width 259 height 6
select select "33"
select select "10"
select select "0"
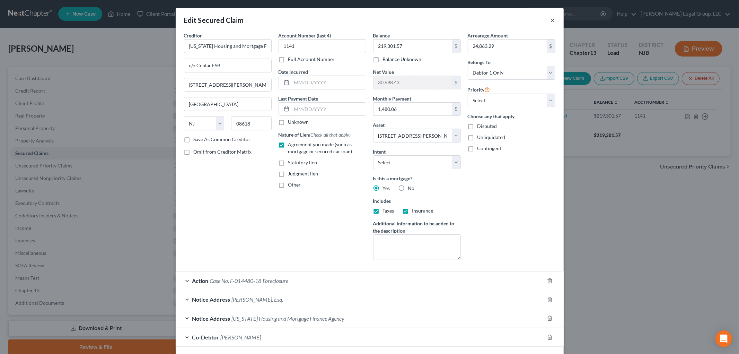
click at [551, 20] on button "×" at bounding box center [553, 20] width 5 height 8
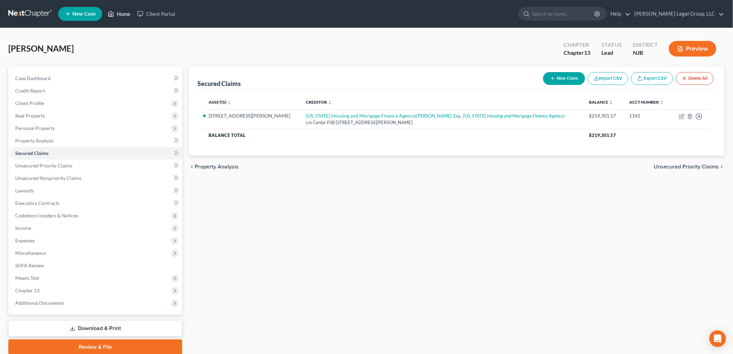
click at [120, 16] on link "Home" at bounding box center [118, 14] width 29 height 12
